Goal: Information Seeking & Learning: Check status

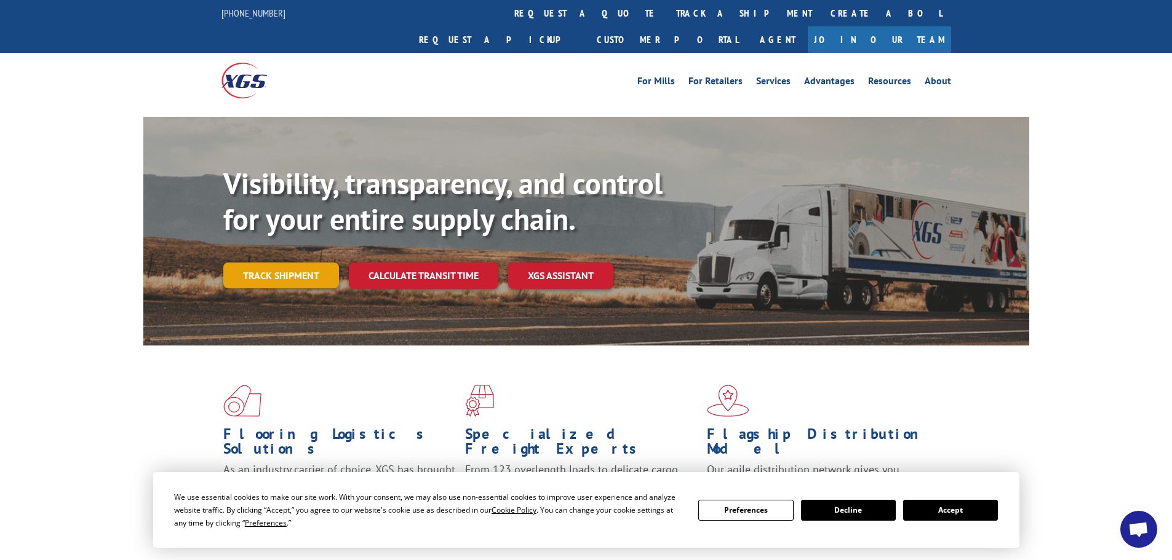
click at [284, 263] on link "Track shipment" at bounding box center [281, 276] width 116 height 26
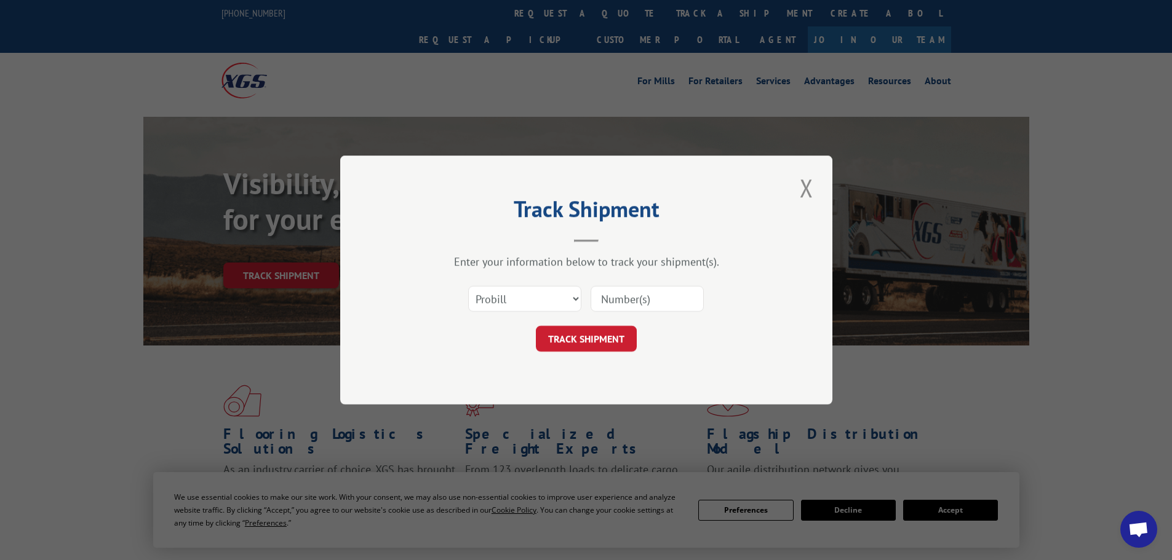
drag, startPoint x: 613, startPoint y: 282, endPoint x: 616, endPoint y: 290, distance: 7.8
click at [613, 287] on div "Select category... Probill BOL PO" at bounding box center [586, 299] width 369 height 41
click at [616, 290] on input at bounding box center [647, 299] width 113 height 26
click at [613, 282] on div "Select category... Probill BOL PO" at bounding box center [586, 299] width 369 height 41
click at [613, 301] on input at bounding box center [647, 299] width 113 height 26
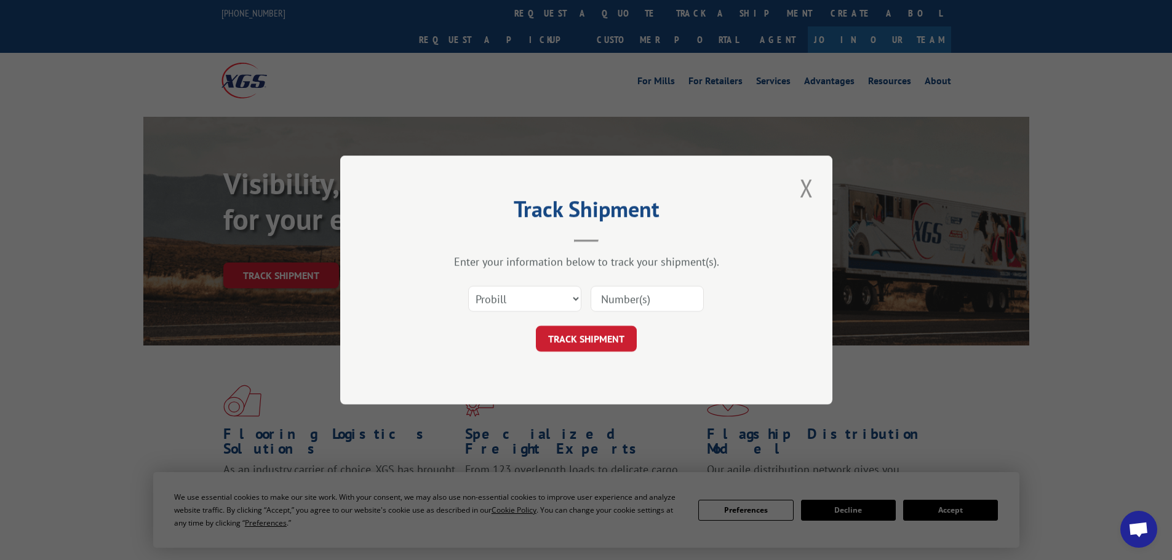
paste input "17153253"
type input "17153253"
click at [611, 331] on button "TRACK SHIPMENT" at bounding box center [586, 339] width 101 height 26
